Goal: Task Accomplishment & Management: Use online tool/utility

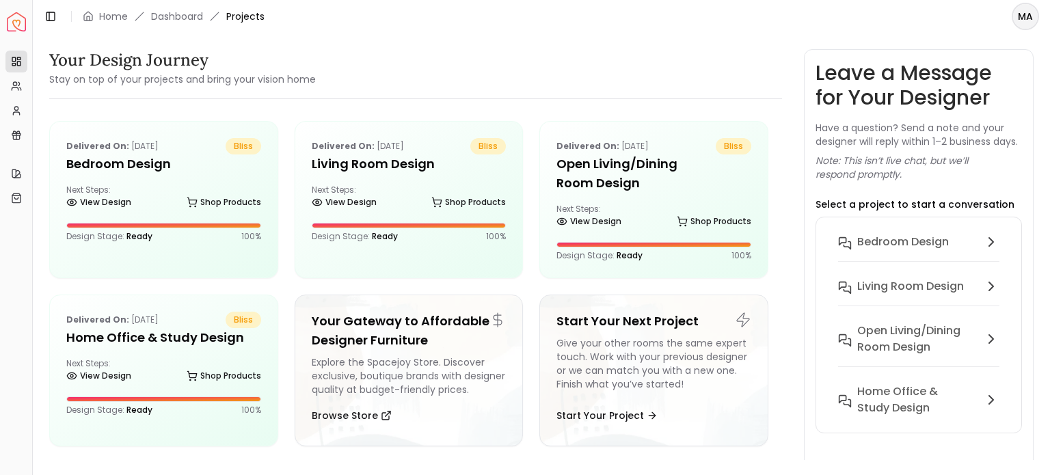
click at [19, 21] on img "Spacejoy" at bounding box center [16, 21] width 19 height 19
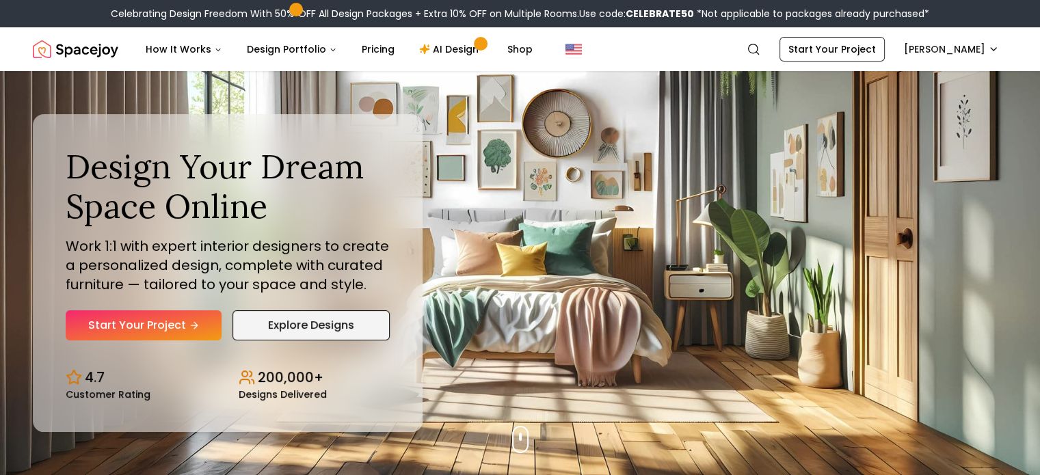
click at [323, 338] on link "Explore Designs" at bounding box center [310, 325] width 157 height 30
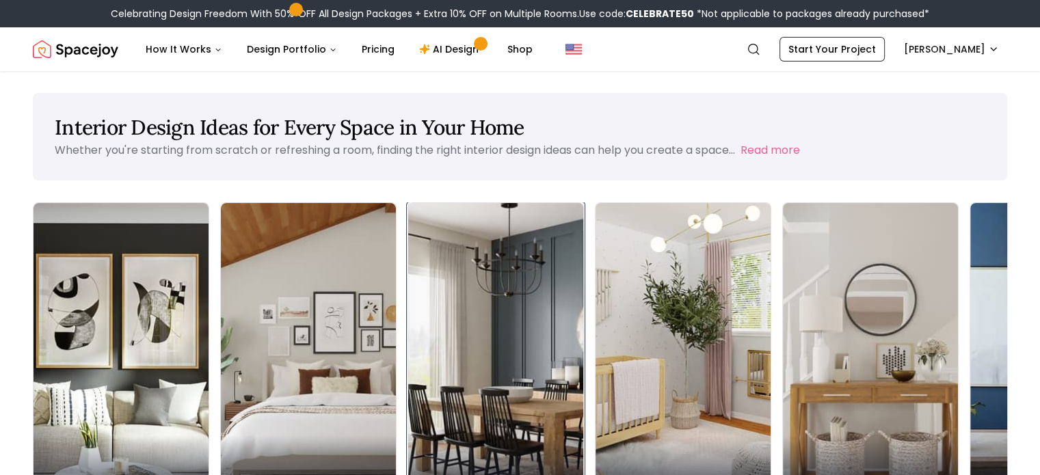
click at [408, 436] on div "Dining Room" at bounding box center [495, 474] width 175 height 77
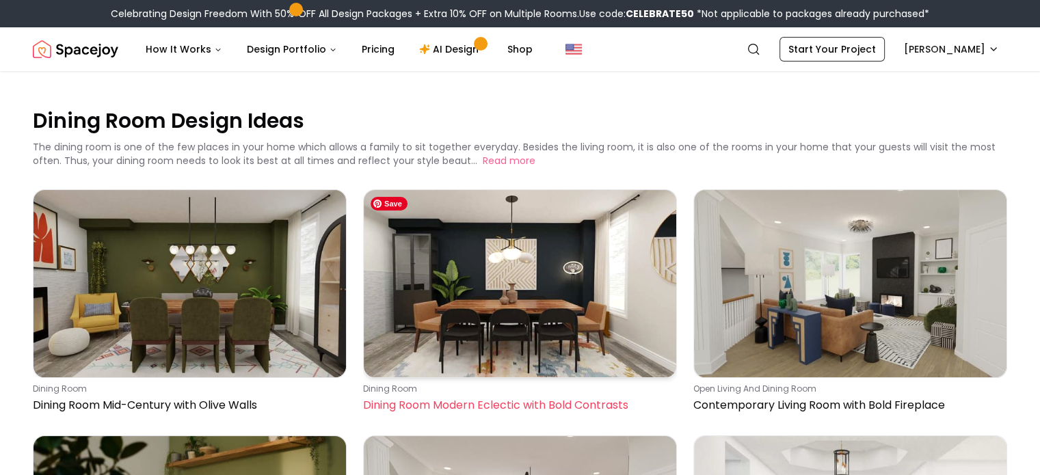
click at [552, 265] on img at bounding box center [520, 283] width 312 height 187
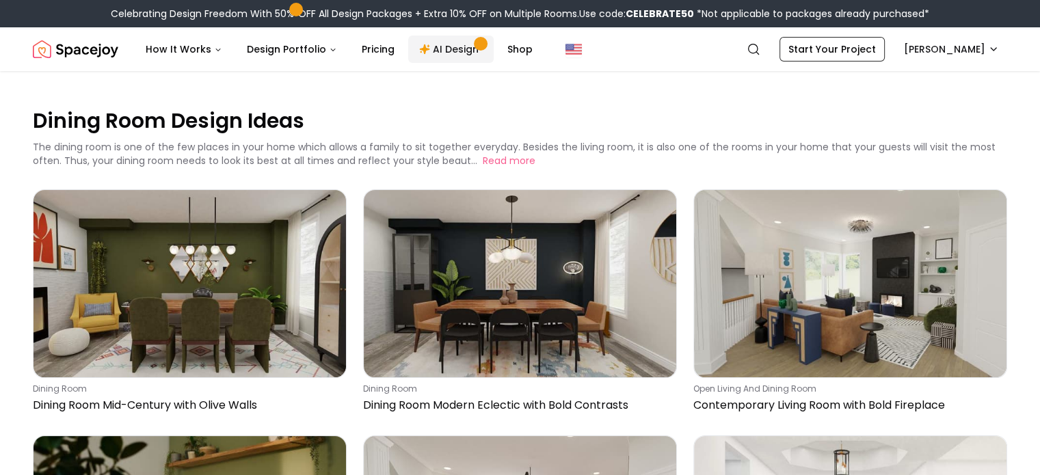
click at [437, 49] on link "AI Design" at bounding box center [450, 49] width 85 height 27
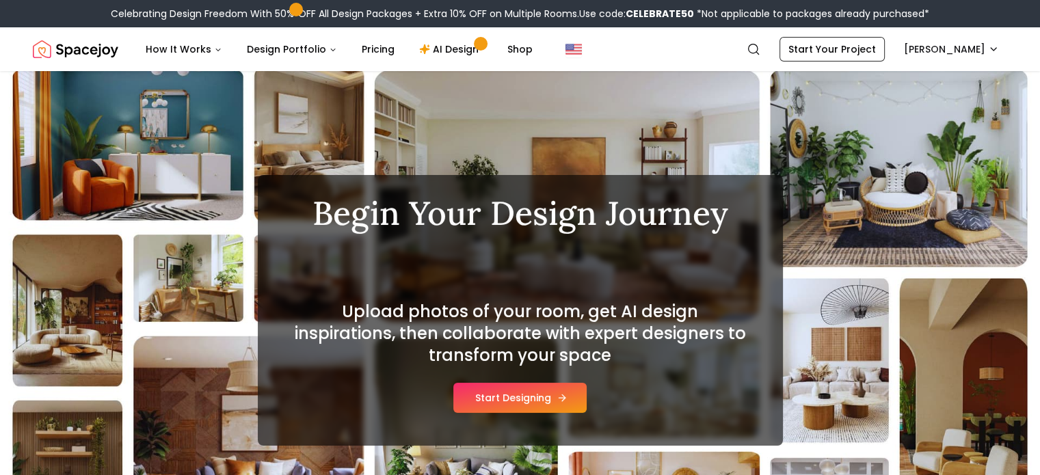
click at [520, 398] on button "Start Designing" at bounding box center [519, 398] width 133 height 30
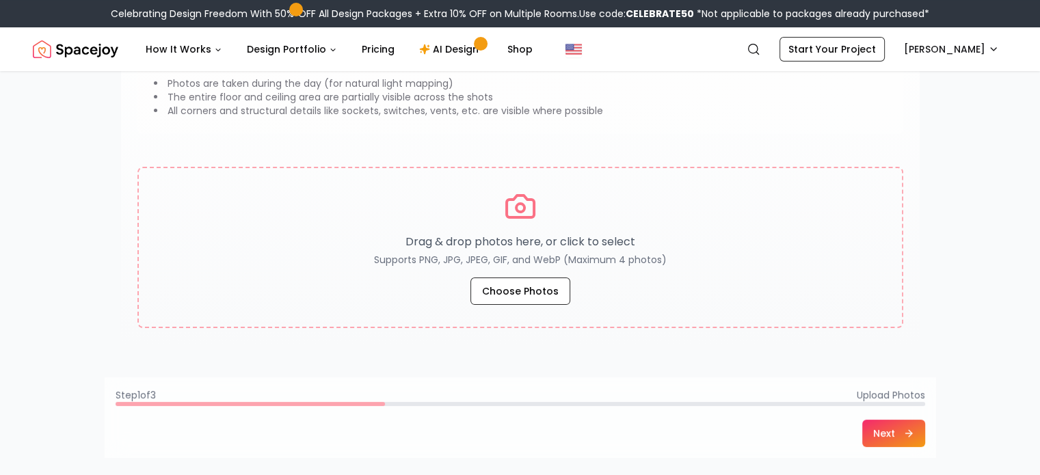
scroll to position [227, 0]
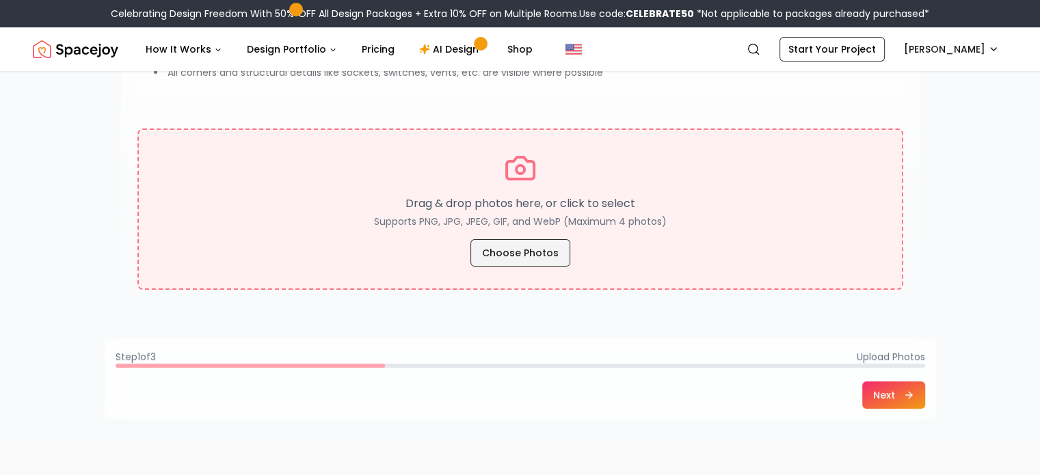
click at [516, 257] on button "Choose Photos" at bounding box center [520, 252] width 100 height 27
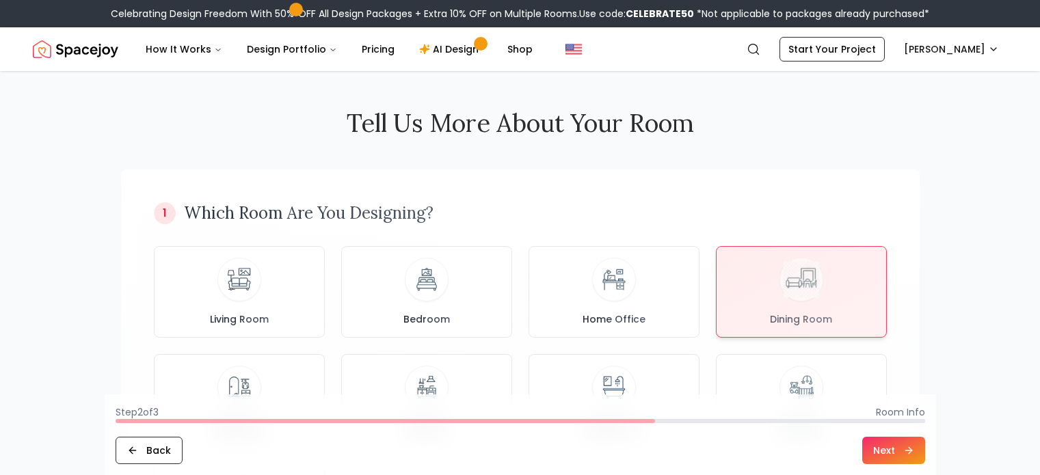
scroll to position [568, 0]
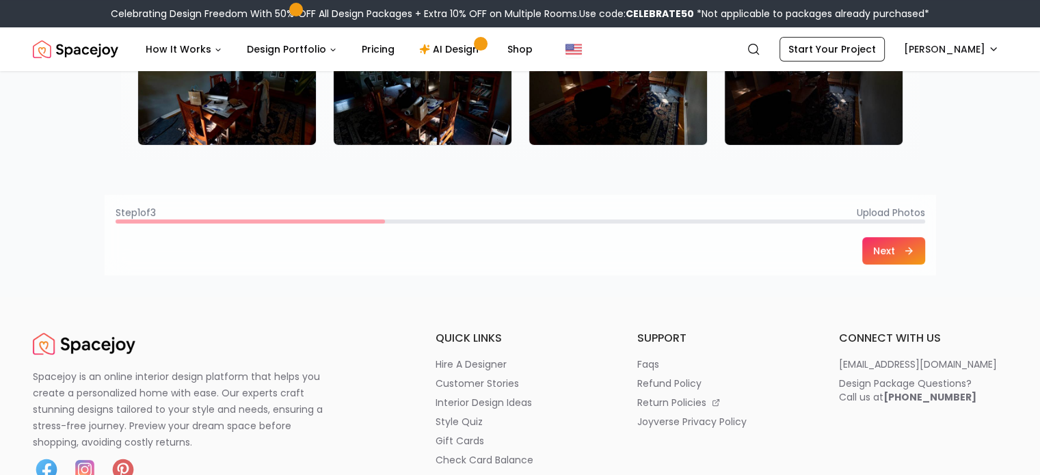
scroll to position [384, 0]
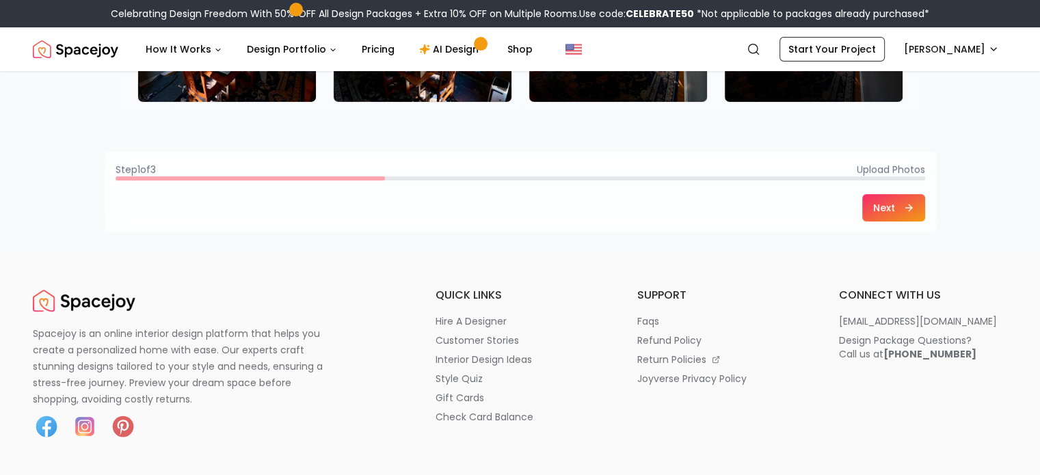
click at [908, 203] on icon at bounding box center [908, 207] width 11 height 11
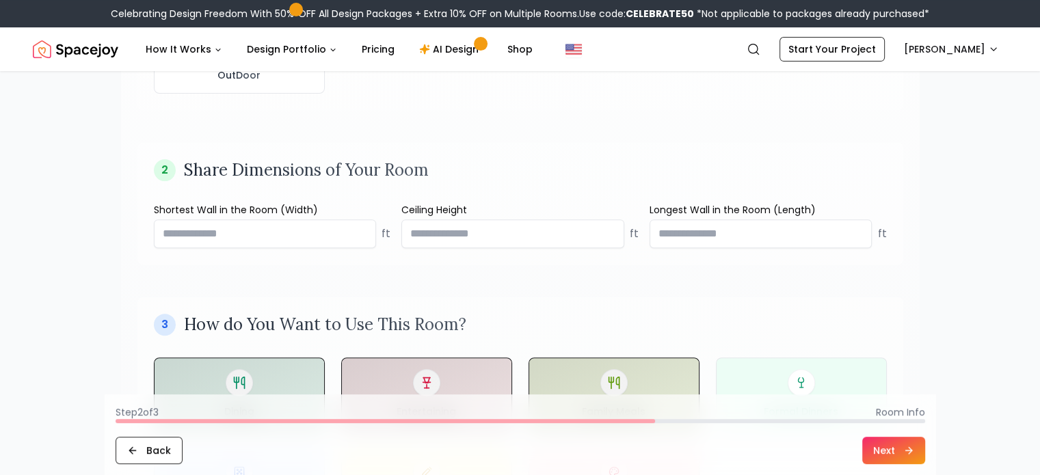
scroll to position [468, 0]
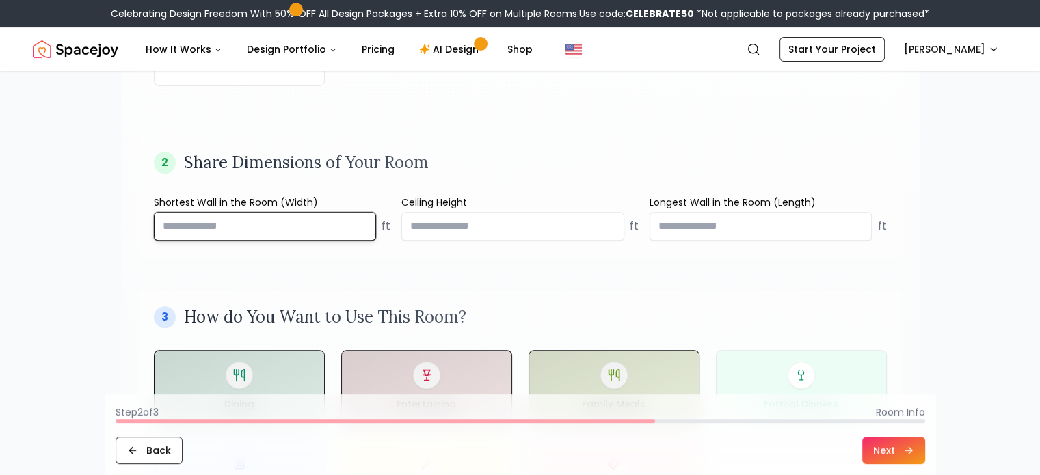
click at [215, 224] on input "number" at bounding box center [265, 226] width 223 height 29
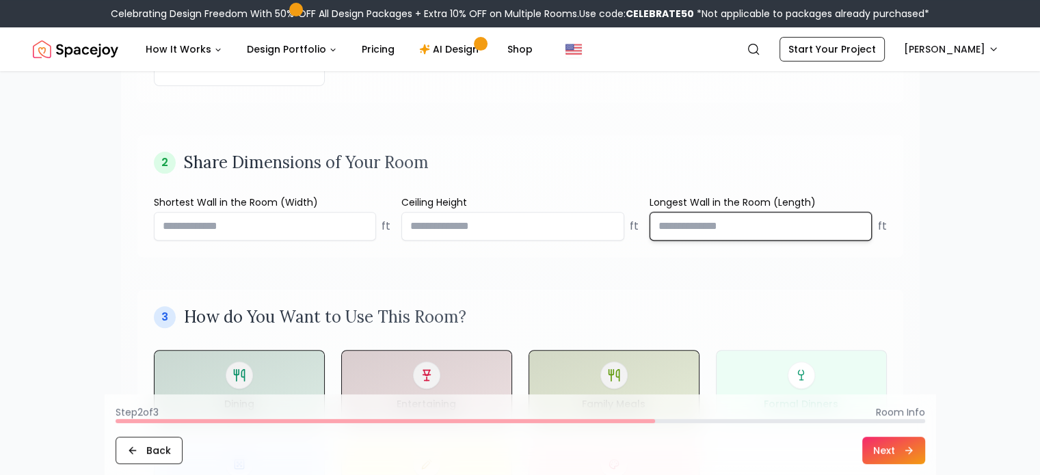
click at [676, 226] on input "number" at bounding box center [761, 226] width 223 height 29
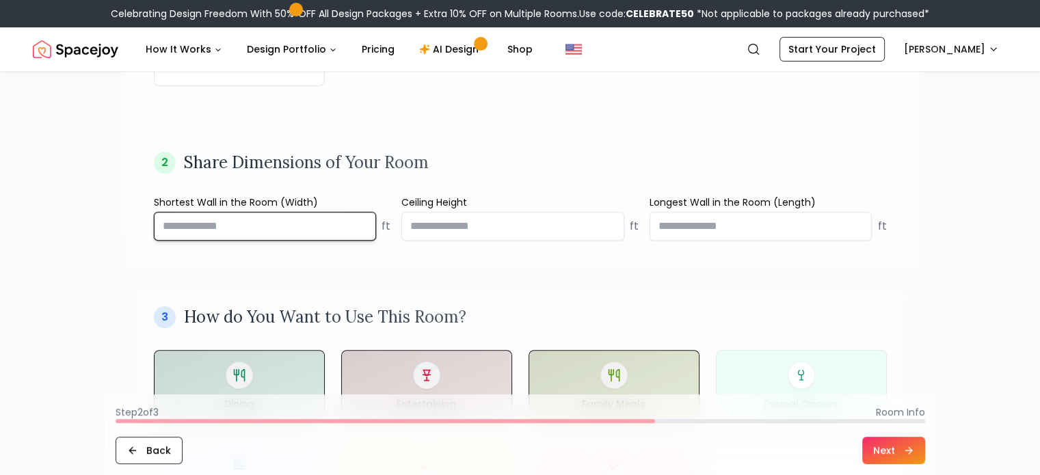
click at [269, 226] on input "number" at bounding box center [265, 226] width 223 height 29
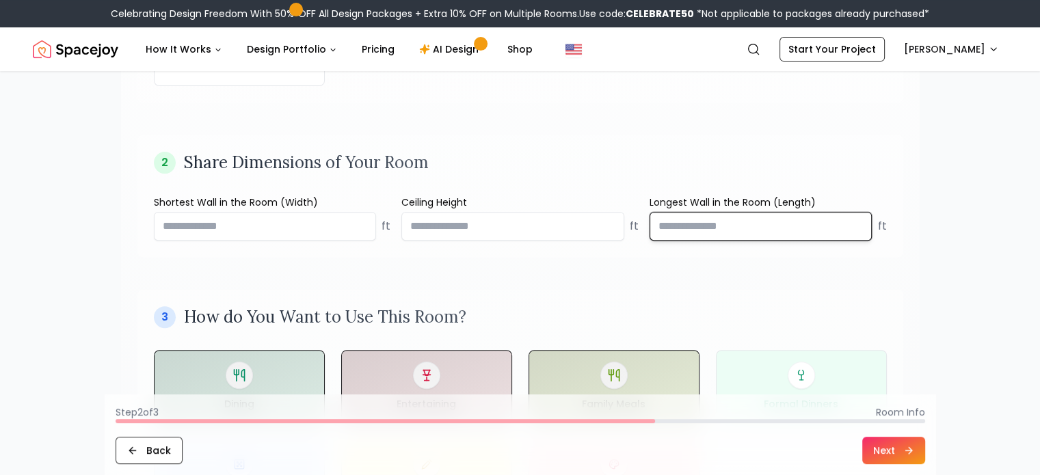
click at [704, 223] on input "number" at bounding box center [761, 226] width 223 height 29
type input "**"
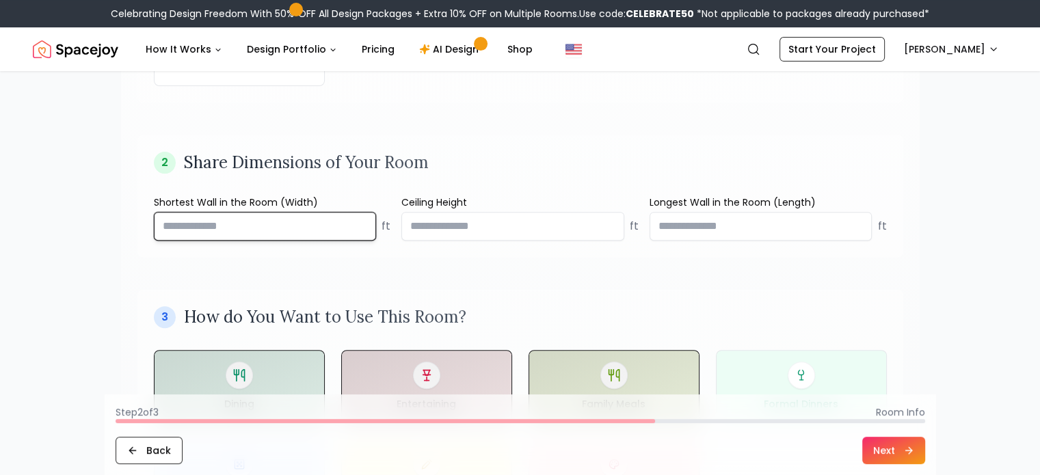
click at [222, 217] on input "number" at bounding box center [265, 226] width 223 height 29
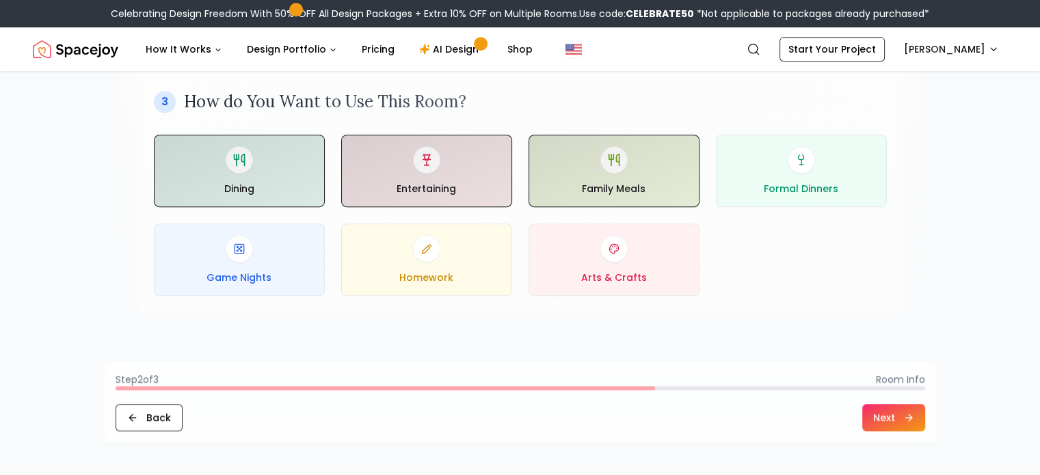
scroll to position [686, 0]
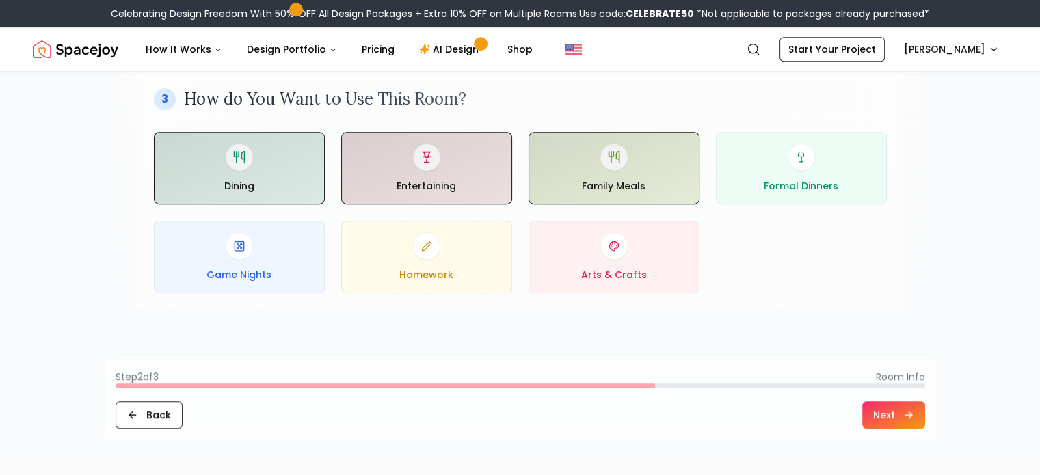
type input "**"
click at [891, 412] on button "Next" at bounding box center [893, 414] width 63 height 27
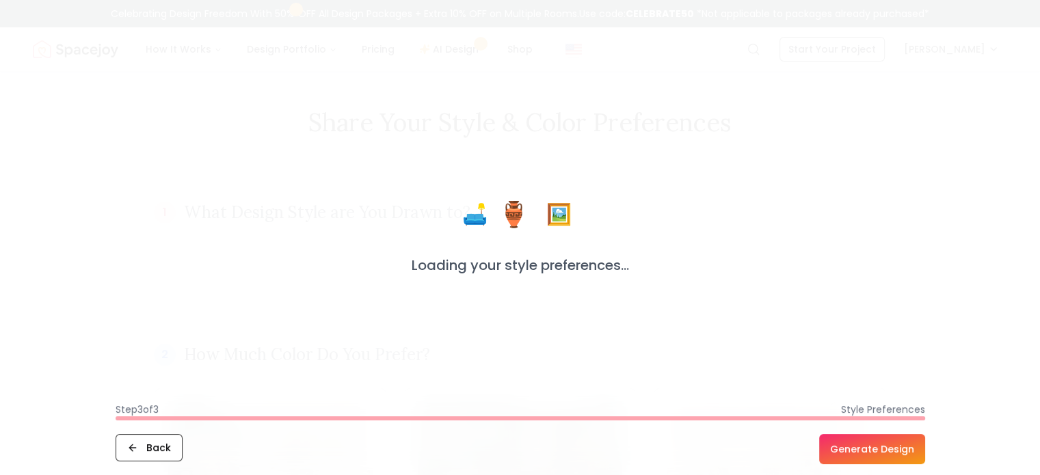
scroll to position [0, 0]
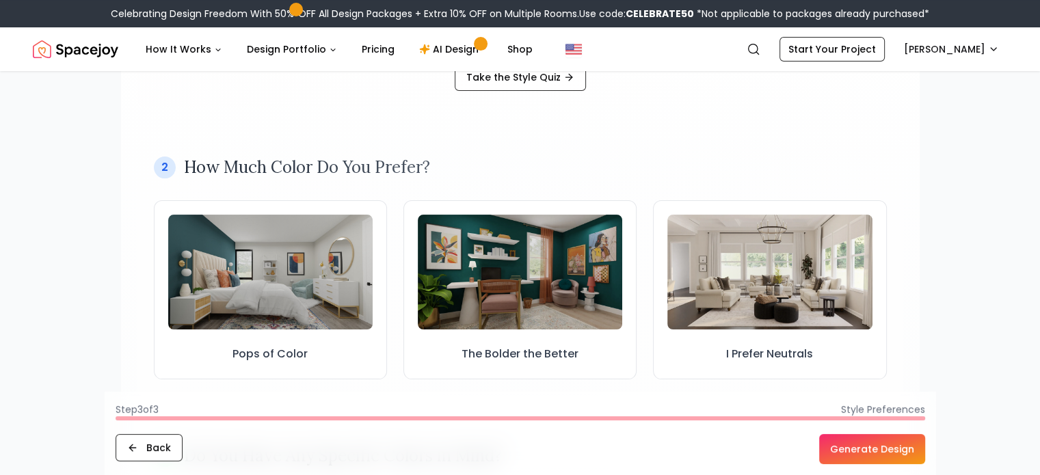
scroll to position [246, 0]
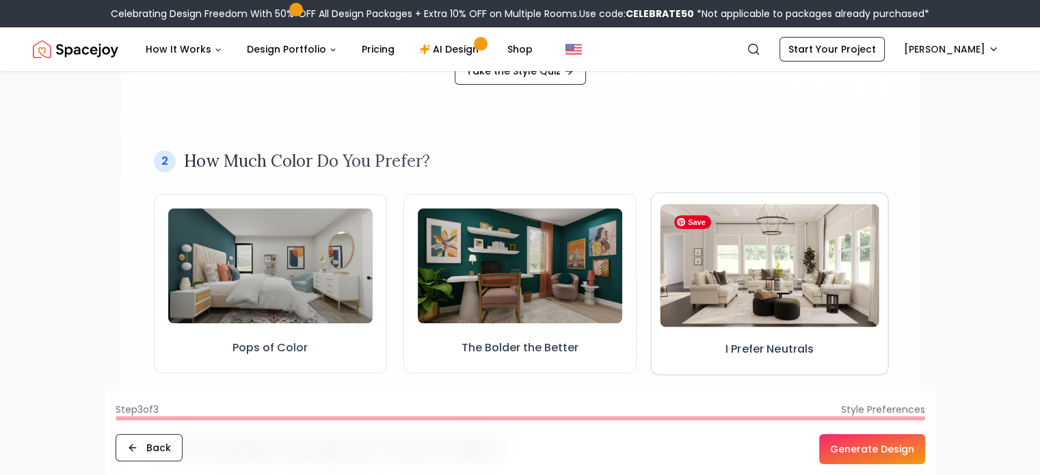
click at [753, 265] on img at bounding box center [770, 265] width 219 height 123
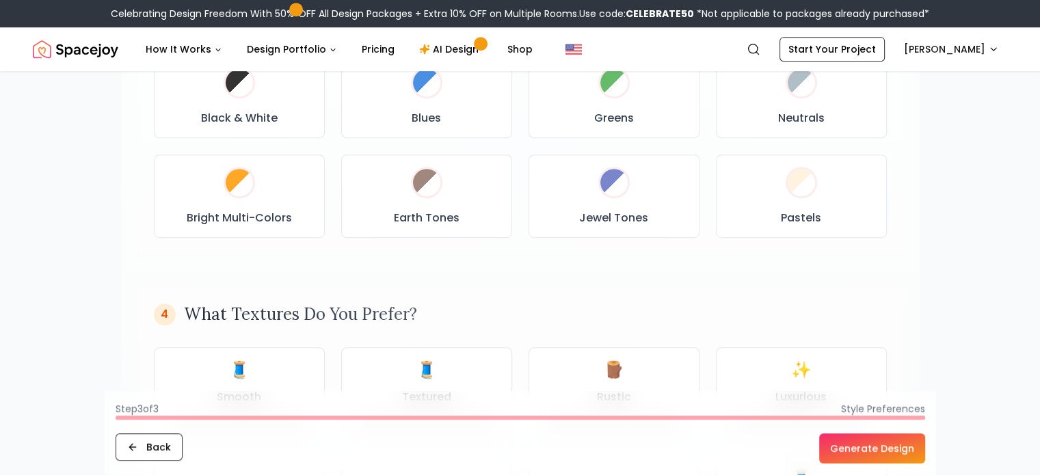
scroll to position [700, 0]
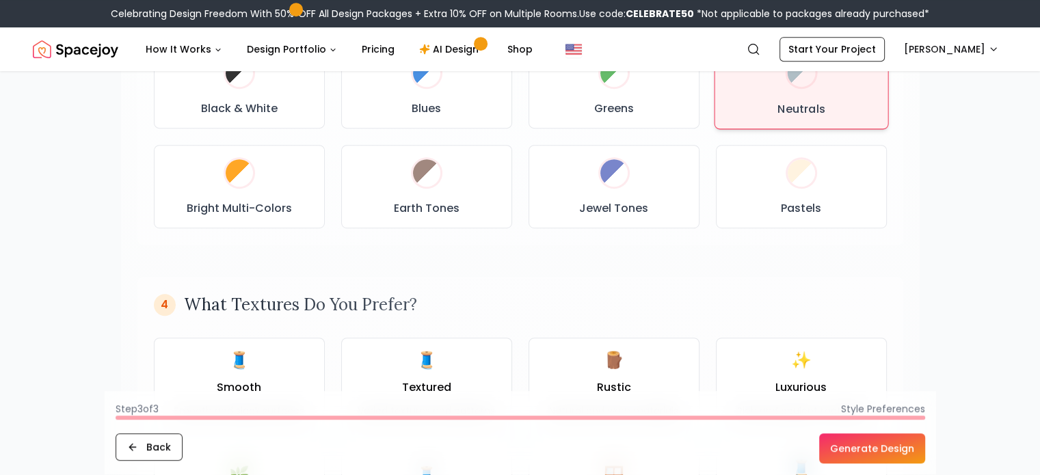
click at [848, 95] on div "Neutrals" at bounding box center [800, 87] width 150 height 62
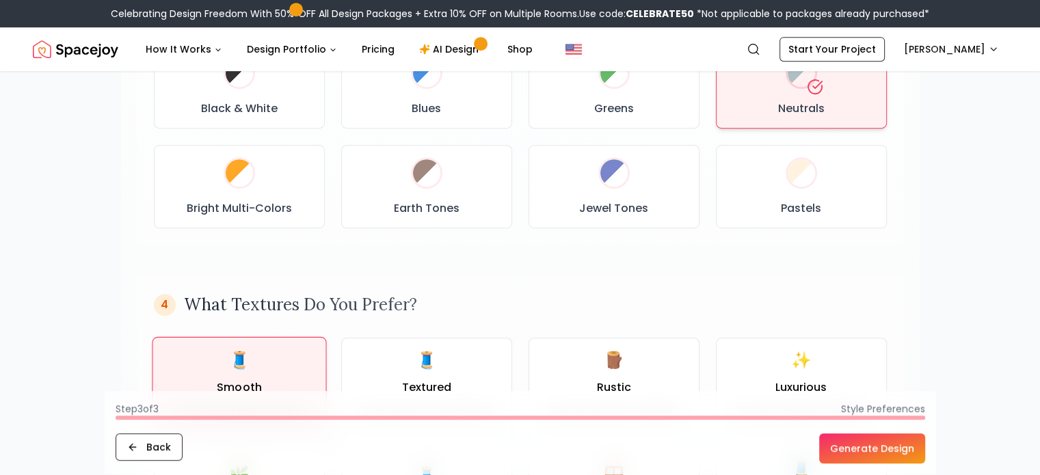
click at [262, 354] on div "🧵 Smooth Smooth and sleek surfaces" at bounding box center [238, 384] width 133 height 70
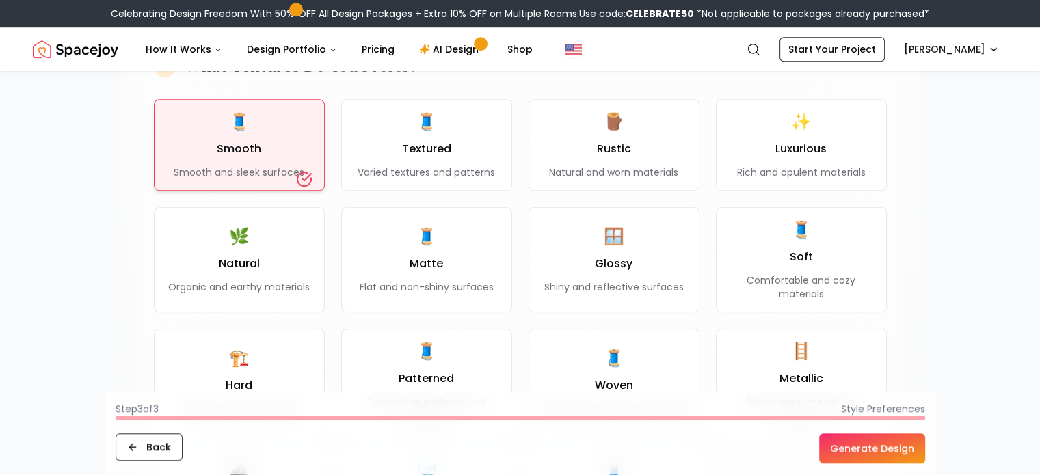
scroll to position [942, 0]
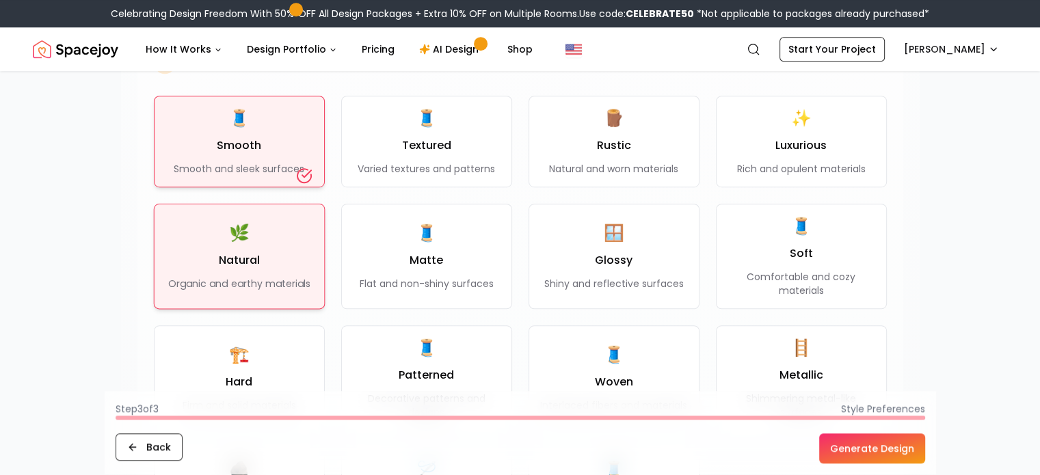
click at [269, 284] on p "Organic and earthy materials" at bounding box center [239, 284] width 142 height 14
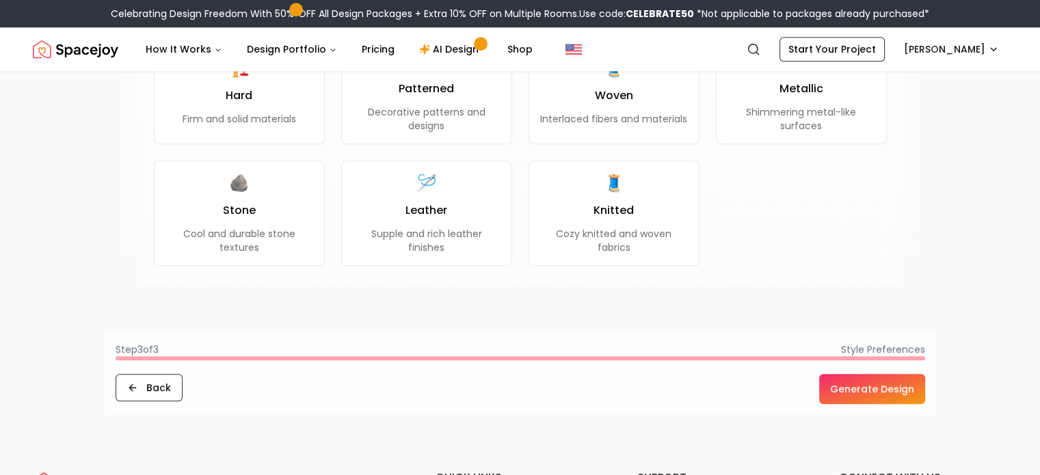
scroll to position [1239, 0]
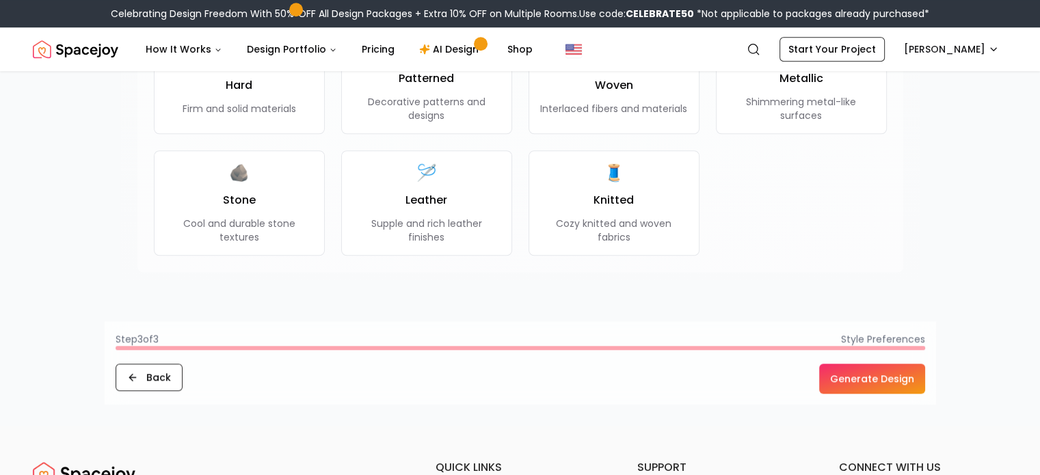
click at [903, 380] on button "Generate Design" at bounding box center [872, 379] width 106 height 30
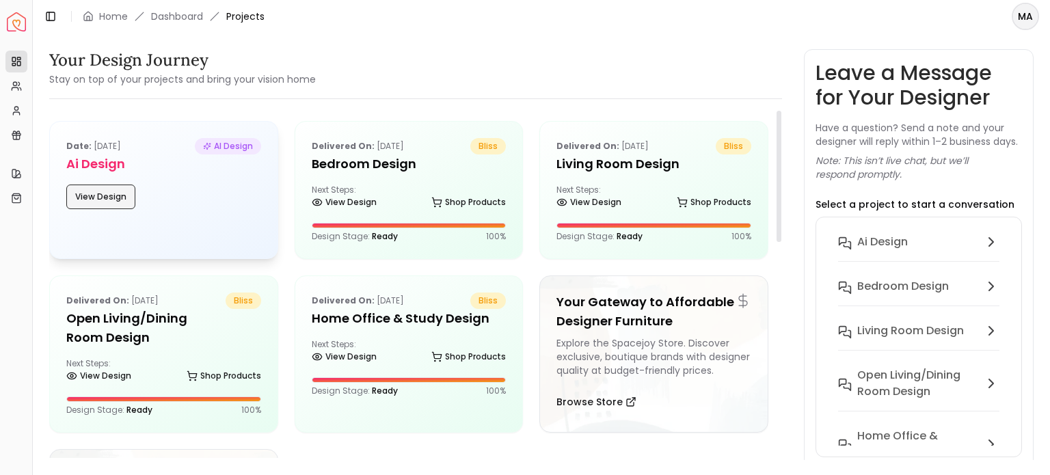
click at [90, 193] on button "View Design" at bounding box center [100, 197] width 69 height 25
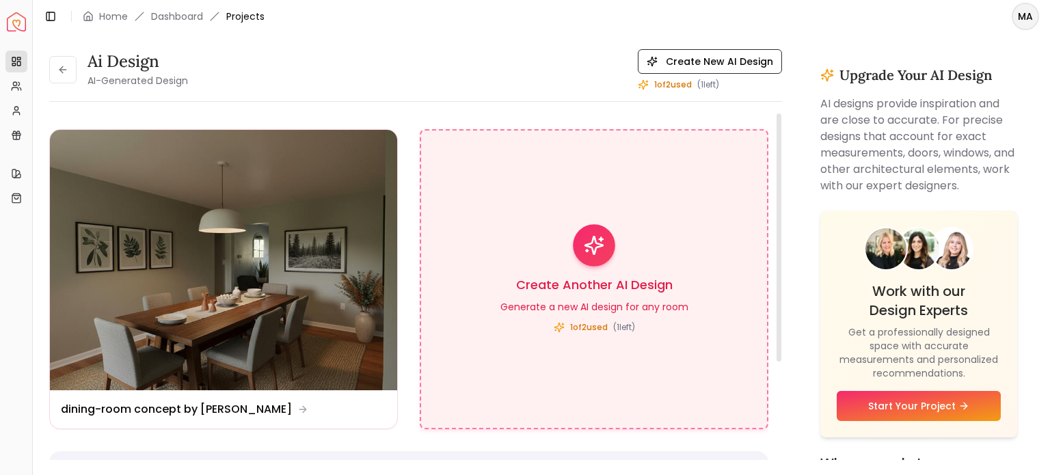
click at [588, 241] on icon at bounding box center [594, 245] width 21 height 21
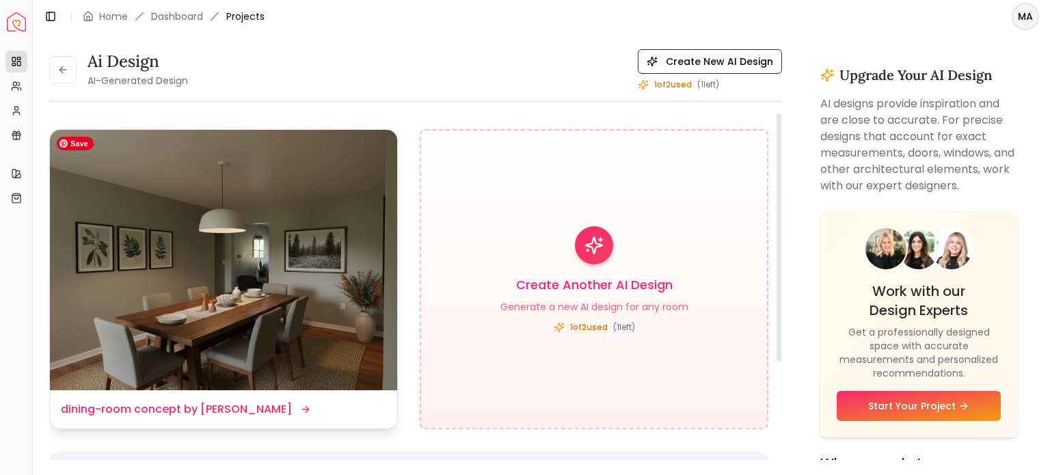
click at [274, 293] on img at bounding box center [223, 260] width 347 height 261
